Goal: Task Accomplishment & Management: Complete application form

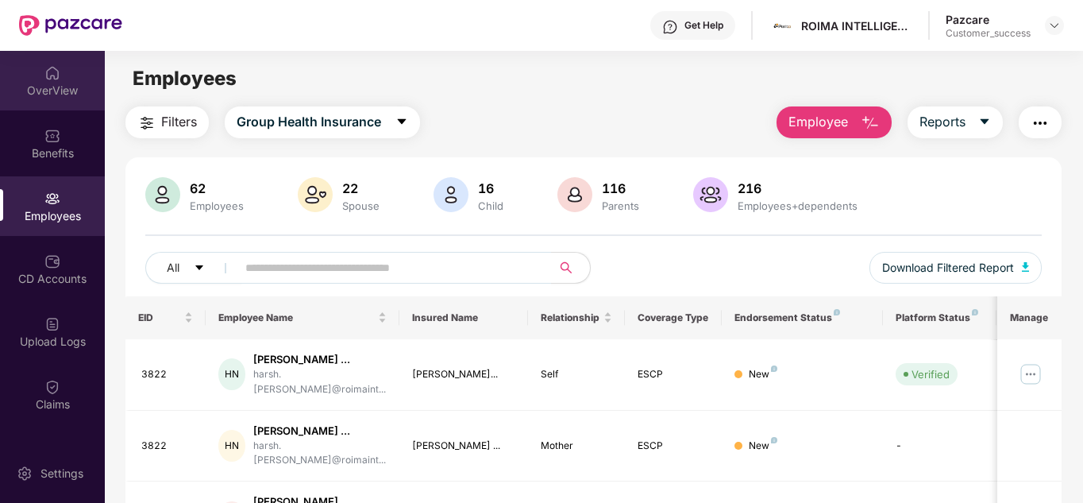
click at [46, 98] on div "OverView" at bounding box center [52, 81] width 105 height 60
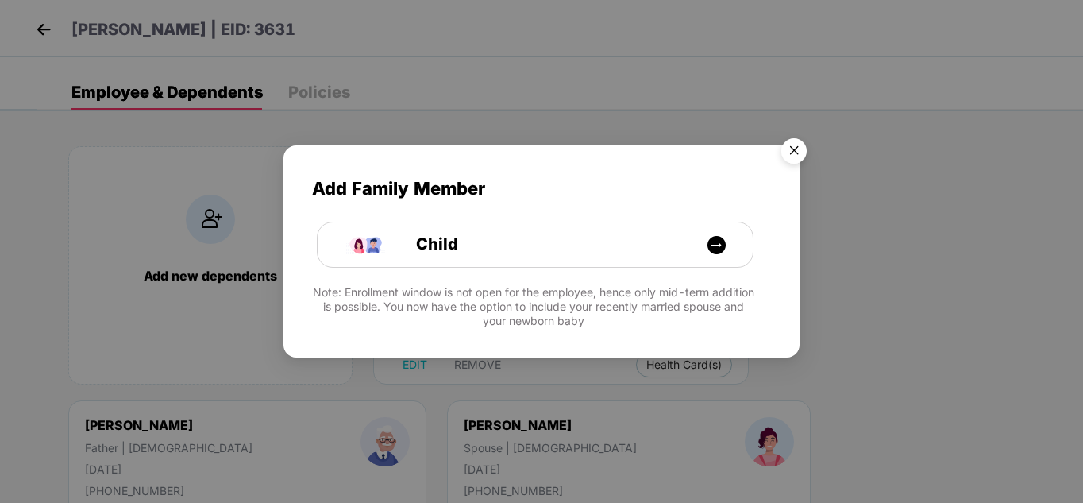
click at [793, 159] on img "Close" at bounding box center [794, 153] width 44 height 44
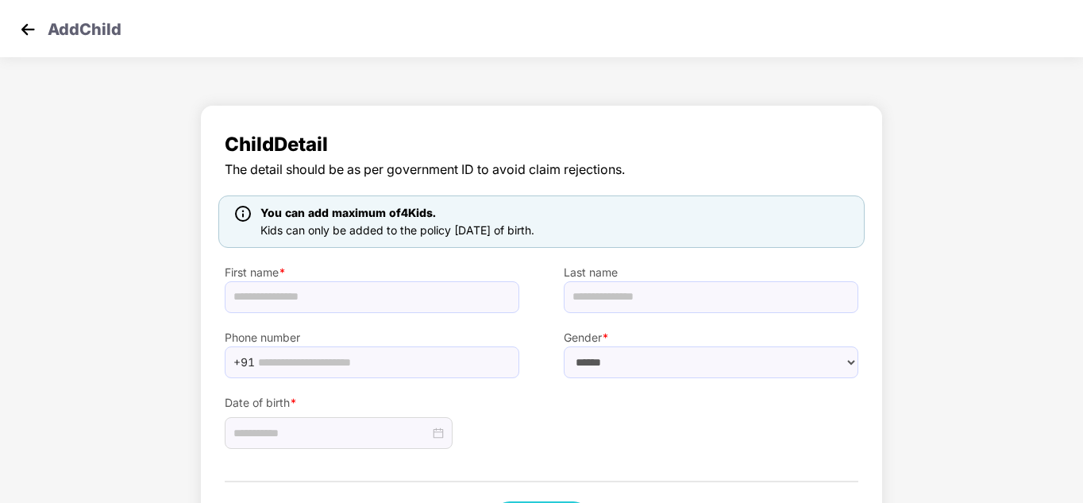
scroll to position [71, 0]
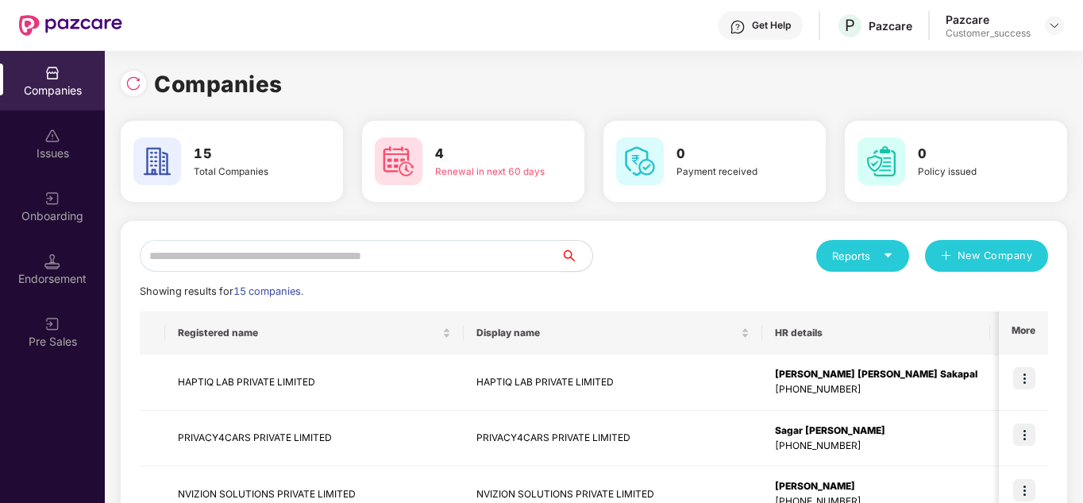
click at [670, 250] on div "Reports New Company" at bounding box center [821, 256] width 454 height 32
